Goal: Task Accomplishment & Management: Manage account settings

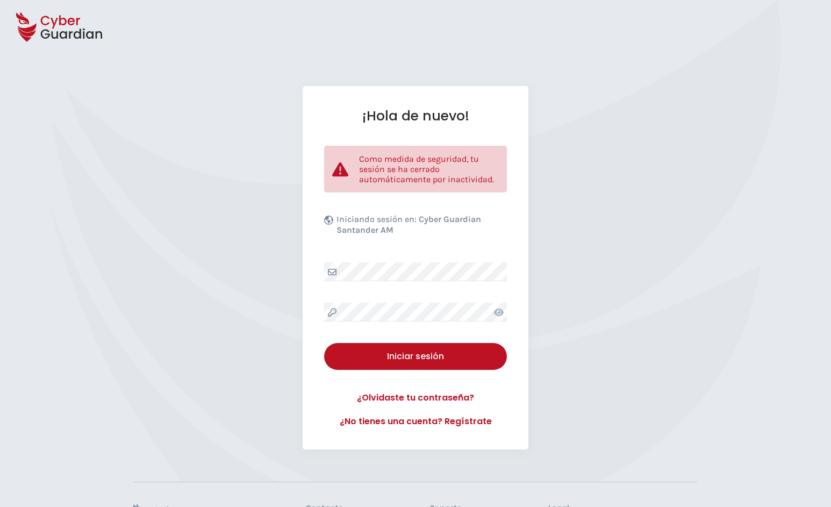
click at [272, 71] on div "¡Hola de nuevo! Como medida de seguridad, tu sesión se ha cerrado automáticamen…" at bounding box center [415, 298] width 831 height 596
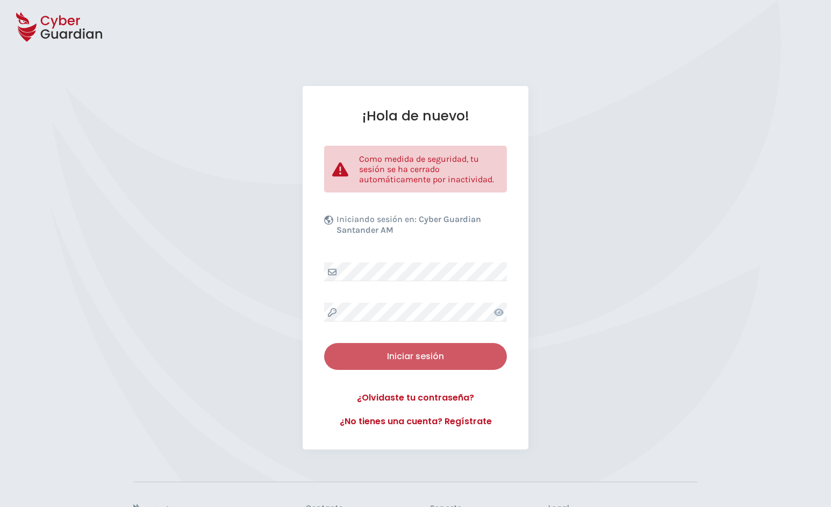
click at [397, 354] on div "Iniciar sesión" at bounding box center [415, 356] width 167 height 13
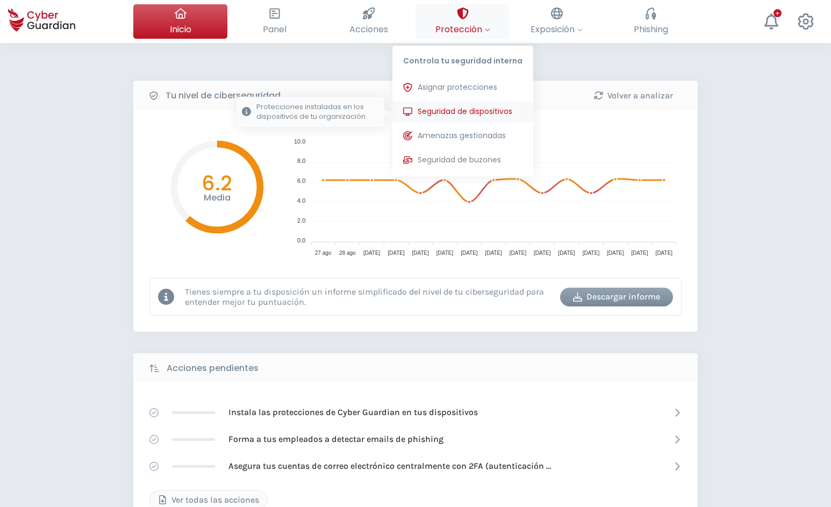
click at [439, 109] on span "Seguridad de dispositivos" at bounding box center [465, 111] width 95 height 11
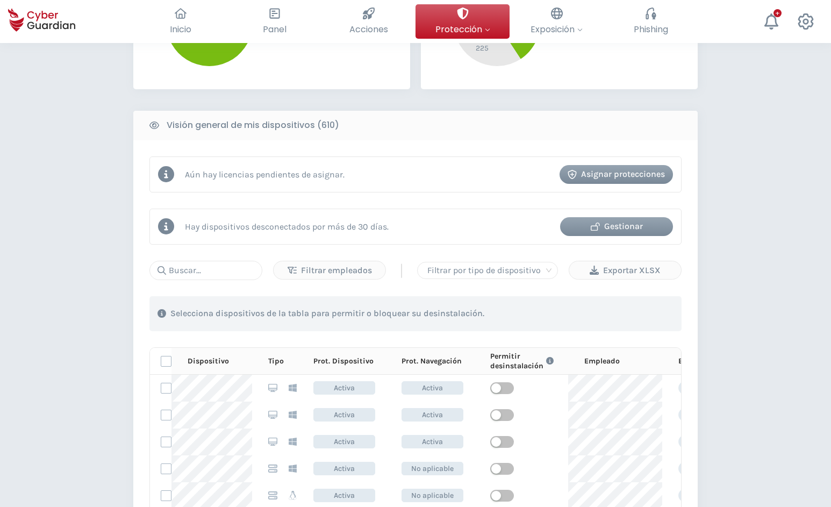
scroll to position [384, 0]
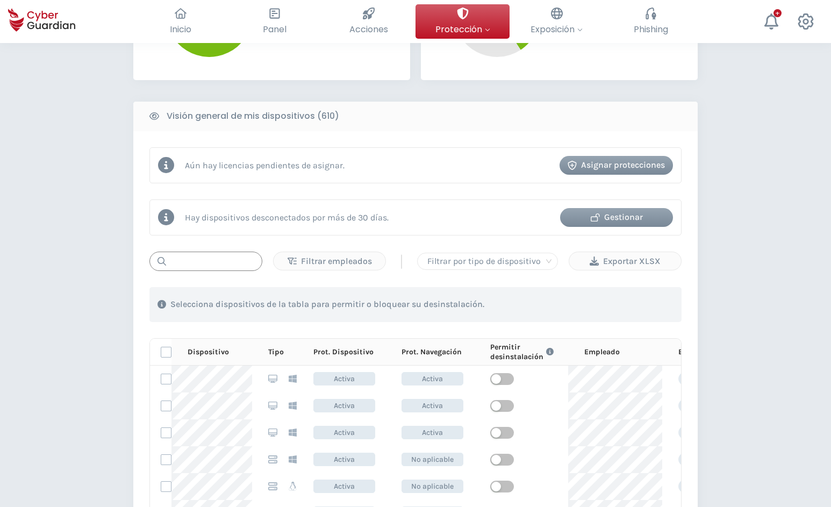
click at [216, 266] on input "text" at bounding box center [205, 261] width 113 height 19
click at [505, 263] on div at bounding box center [487, 261] width 129 height 15
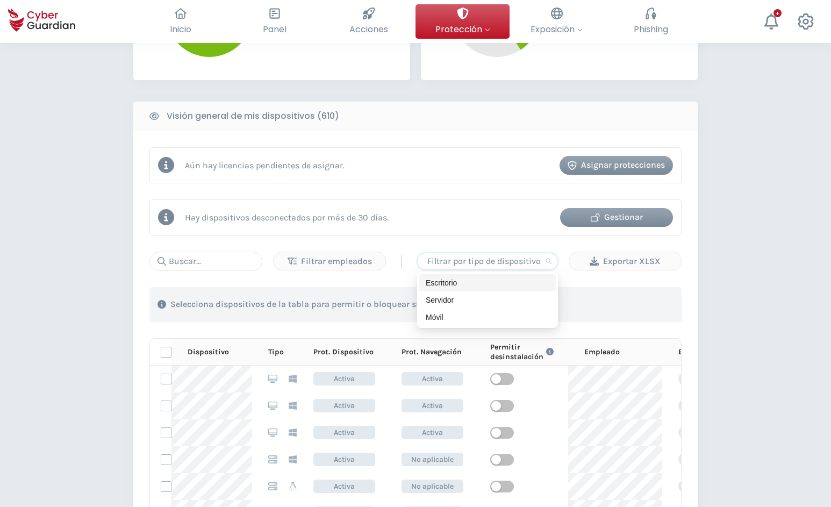
click at [442, 282] on div "Escritorio" at bounding box center [488, 283] width 124 height 12
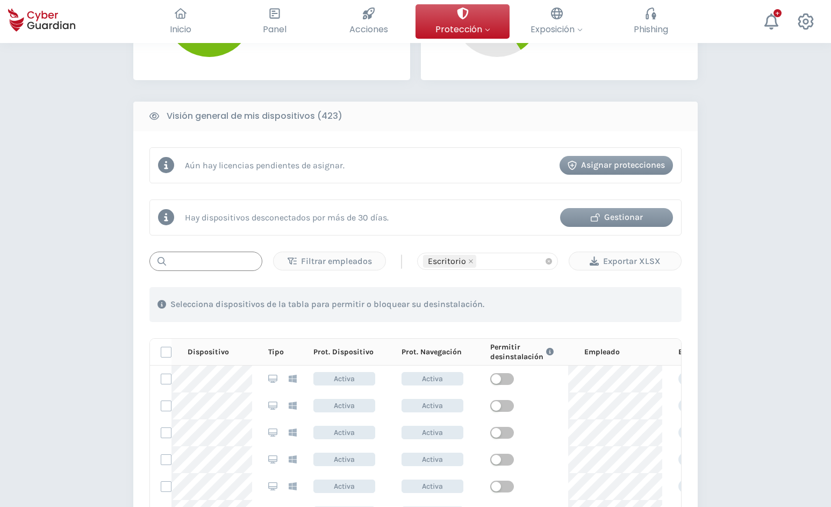
click at [190, 263] on input "text" at bounding box center [205, 261] width 113 height 19
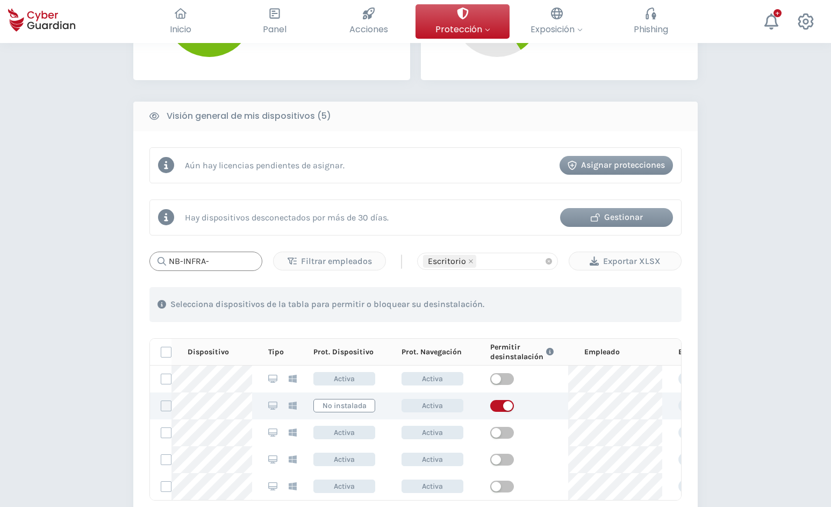
type input "NB-INFRA-"
click at [164, 405] on label at bounding box center [166, 405] width 11 height 11
click at [161, 405] on input "checkbox" at bounding box center [161, 406] width 0 height 10
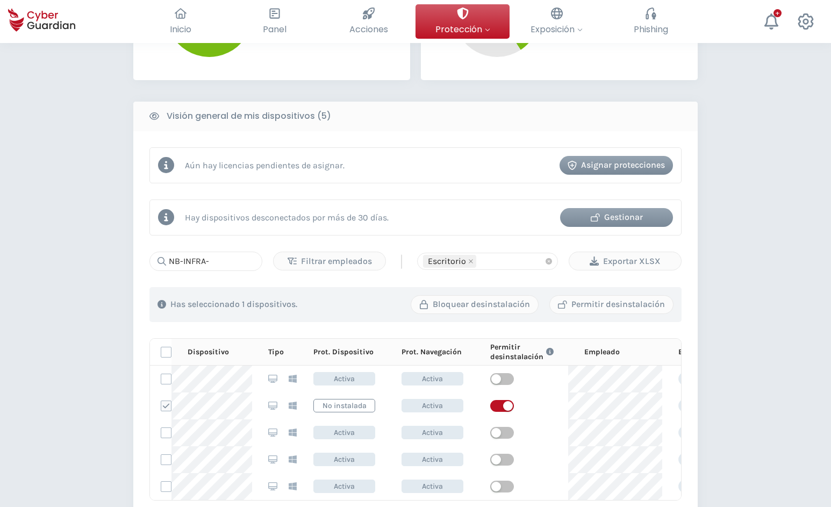
click at [85, 106] on div "PROTECCIÓN > Seguridad de dispositivos ¿Cómo funciona? Añade empleados Instala …" at bounding box center [415, 202] width 831 height 1087
click at [90, 325] on div "PROTECCIÓN > Seguridad de dispositivos ¿Cómo funciona? Añade empleados Instala …" at bounding box center [415, 202] width 831 height 1087
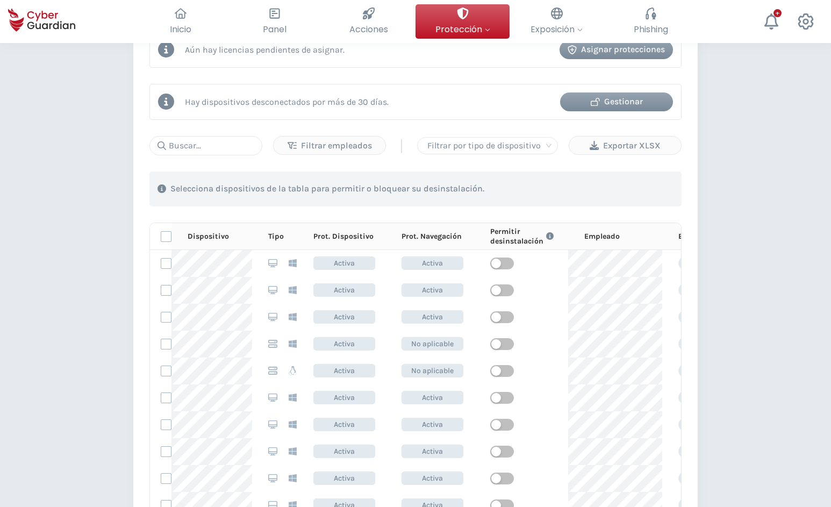
scroll to position [548, 0]
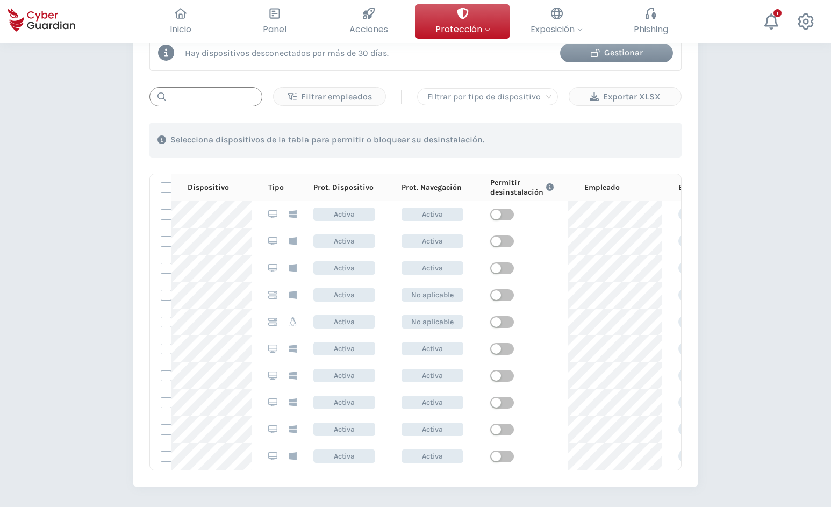
click at [205, 92] on input "text" at bounding box center [205, 96] width 113 height 19
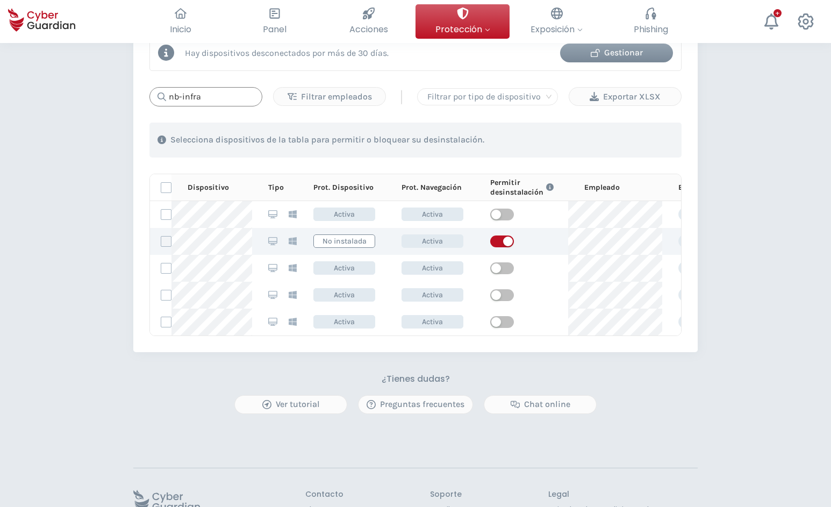
type input "nb-infra"
click at [162, 238] on label at bounding box center [166, 241] width 11 height 11
click at [161, 238] on input "checkbox" at bounding box center [161, 242] width 0 height 10
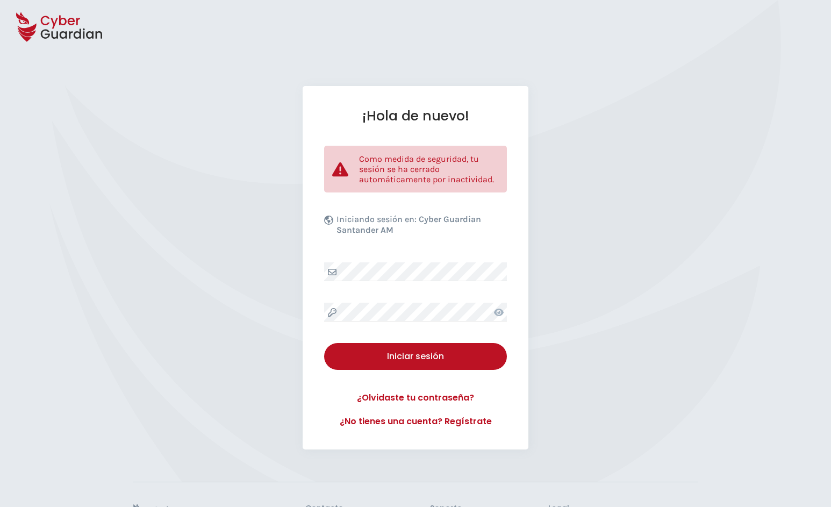
click at [685, 165] on div "¡Hola de nuevo! Como medida de seguridad, tu sesión se ha cerrado automáticamen…" at bounding box center [415, 267] width 831 height 363
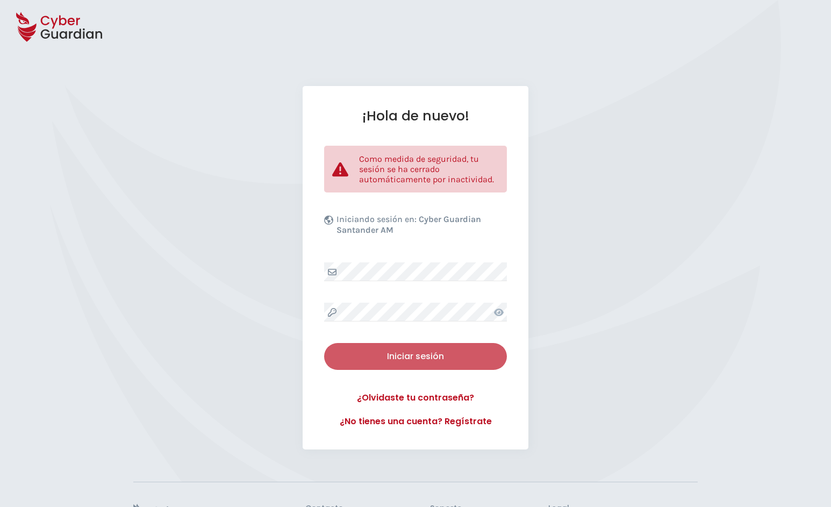
click at [427, 352] on div "Iniciar sesión" at bounding box center [415, 356] width 167 height 13
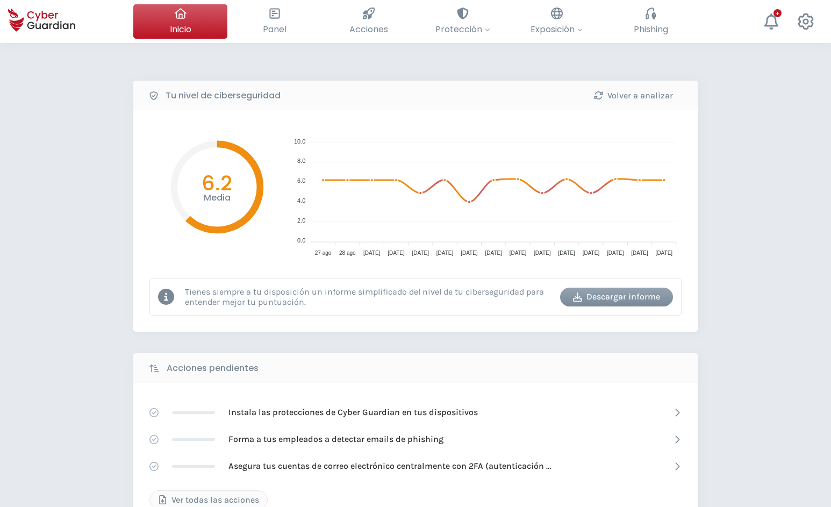
click at [112, 221] on div "Tu nivel de ciberseguridad Volver a analizar Media 6.2 10.0 10.0 8.0 8.0 6.0 6.…" at bounding box center [415, 478] width 831 height 871
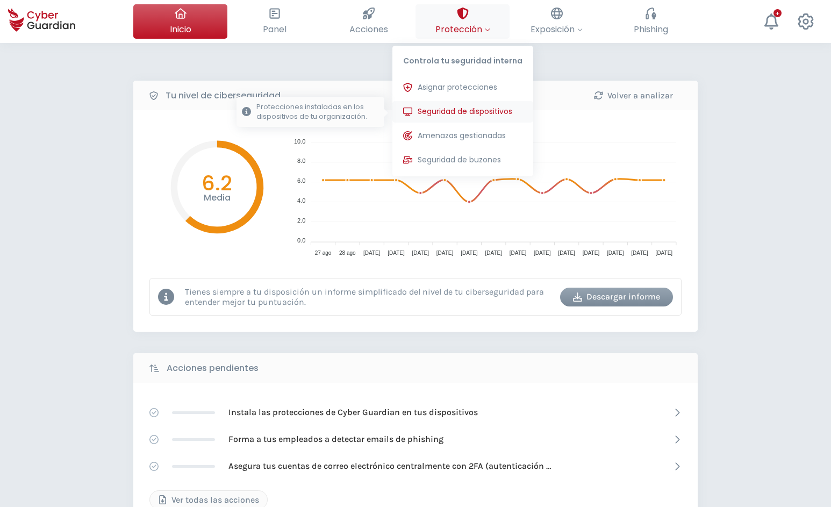
click at [456, 118] on button "Seguridad de dispositivos Protecciones instaladas en los dispositivos de tu org…" at bounding box center [462, 112] width 141 height 22
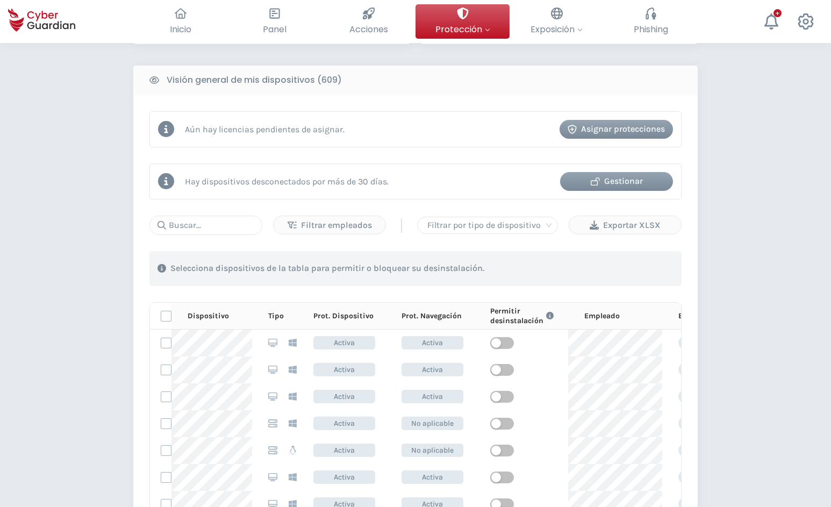
scroll to position [439, 0]
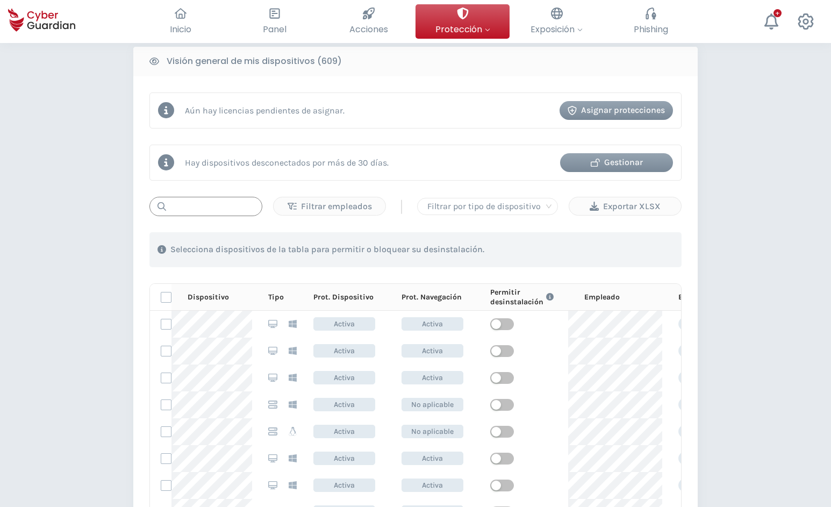
click at [213, 204] on input "text" at bounding box center [205, 206] width 113 height 19
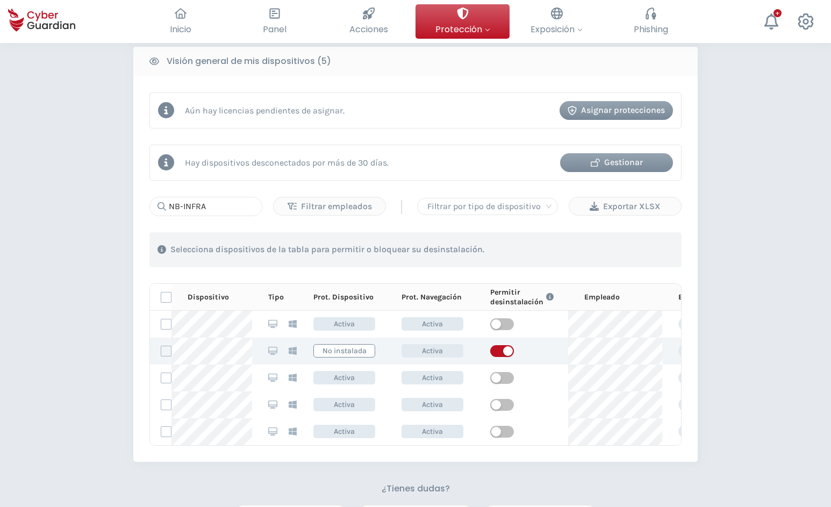
click at [466, 349] on td "Activa" at bounding box center [429, 351] width 88 height 27
click at [128, 318] on div "PROTECCIÓN > Seguridad de dispositivos ¿Cómo funciona? Añade empleados Instala …" at bounding box center [415, 147] width 831 height 1087
click at [218, 205] on input "NB-INFRA" at bounding box center [205, 206] width 113 height 19
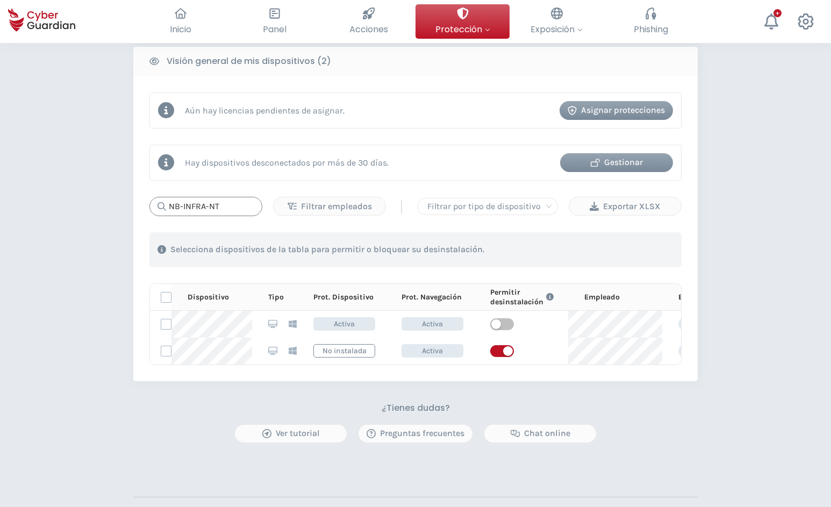
type input "NB-INFRA-NT"
